Goal: Task Accomplishment & Management: Manage account settings

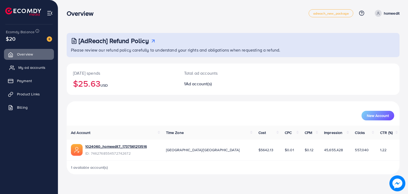
click at [31, 67] on span "My ad accounts" at bounding box center [31, 67] width 27 height 5
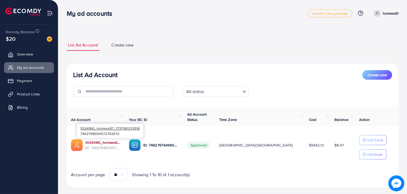
click at [104, 144] on link "1024060_homeedit7_1737561213516" at bounding box center [102, 142] width 35 height 5
click at [32, 79] on span "Payment" at bounding box center [25, 80] width 15 height 5
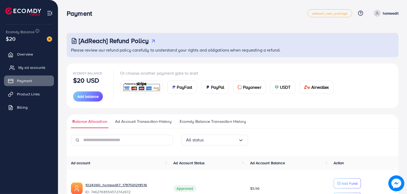
click at [39, 68] on span "My ad accounts" at bounding box center [31, 67] width 27 height 5
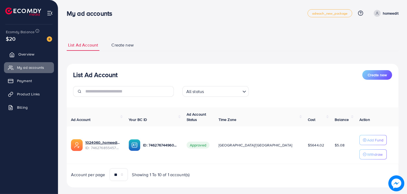
click at [44, 54] on link "Overview" at bounding box center [29, 54] width 50 height 11
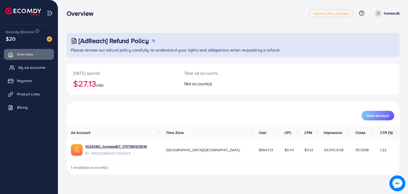
click at [36, 68] on span "My ad accounts" at bounding box center [31, 67] width 27 height 5
